Goal: Task Accomplishment & Management: Manage account settings

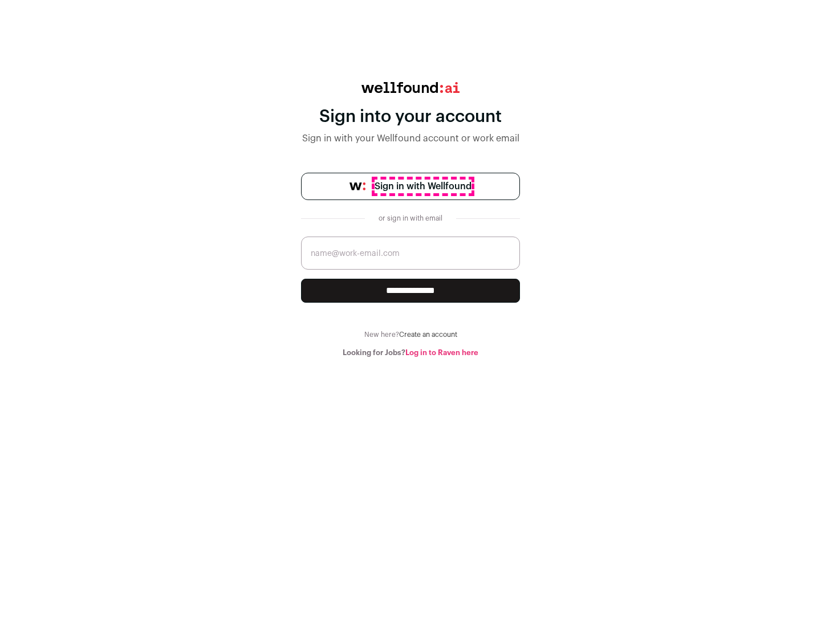
click at [422, 186] on span "Sign in with Wellfound" at bounding box center [423, 187] width 97 height 14
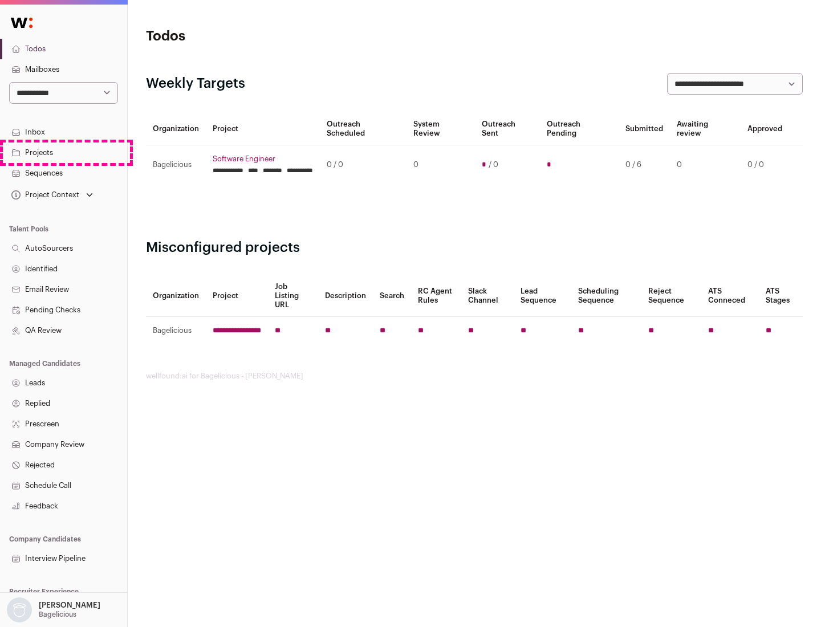
click at [63, 152] on link "Projects" at bounding box center [63, 153] width 127 height 21
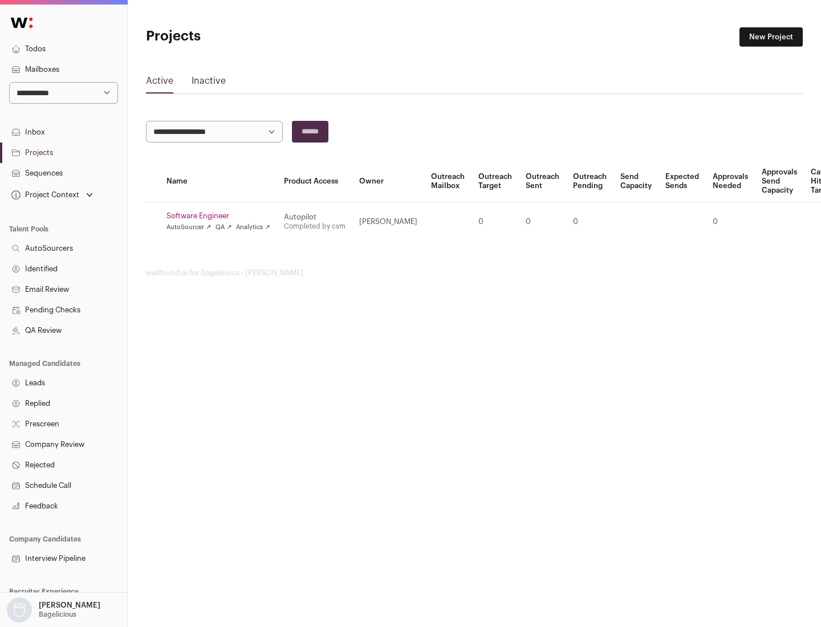
click at [222, 216] on link "Software Engineer" at bounding box center [218, 215] width 104 height 9
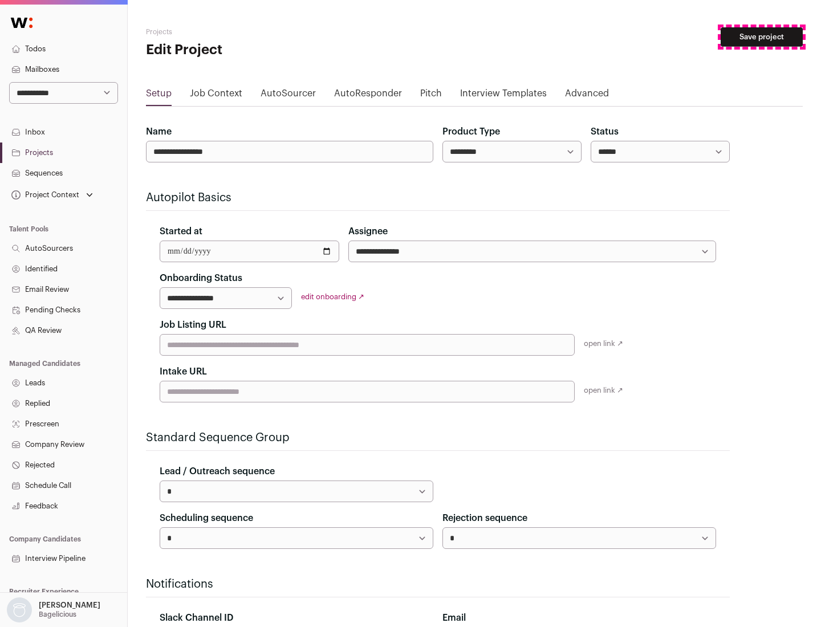
click at [762, 37] on button "Save project" at bounding box center [762, 36] width 82 height 19
